Goal: Task Accomplishment & Management: Manage account settings

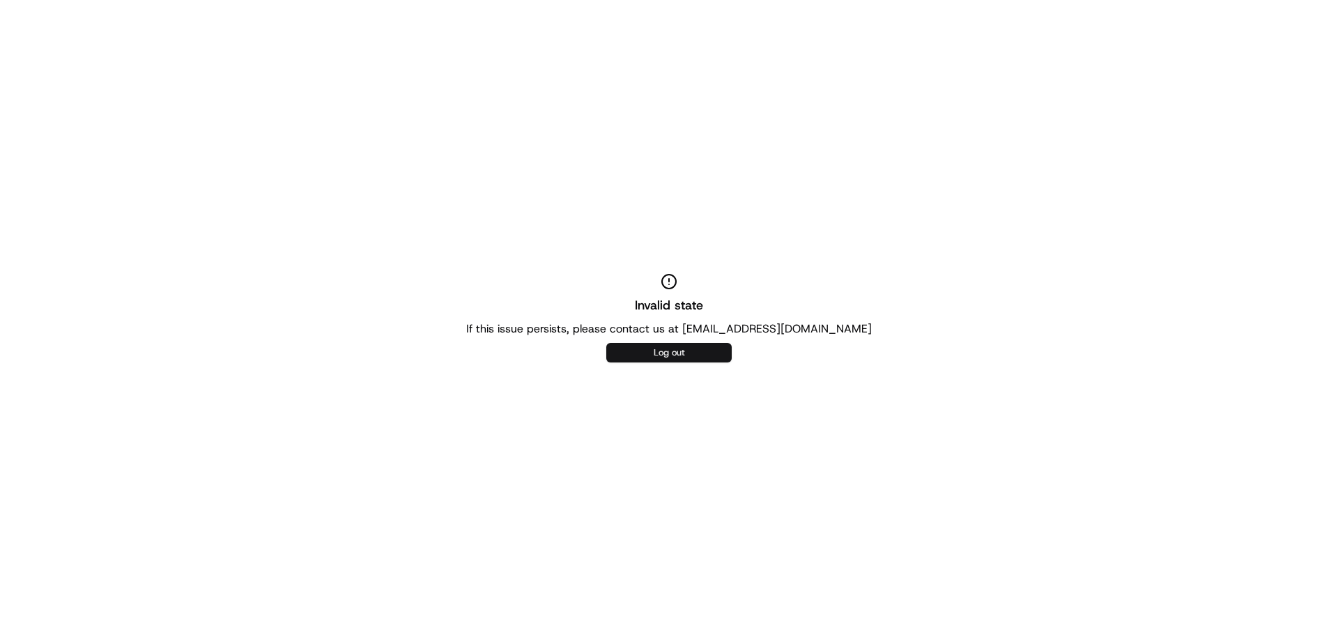
click at [700, 350] on button "Log out" at bounding box center [668, 353] width 125 height 20
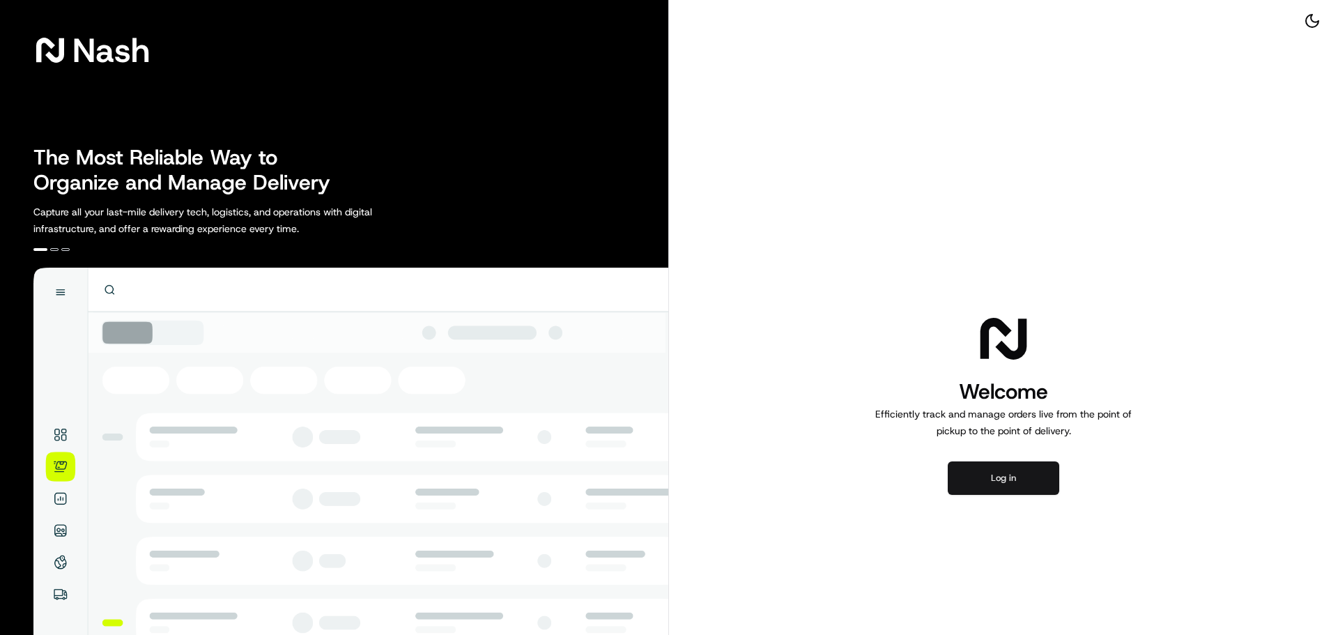
click at [1053, 476] on button "Log in" at bounding box center [1004, 477] width 112 height 33
